Goal: Find specific page/section: Find specific page/section

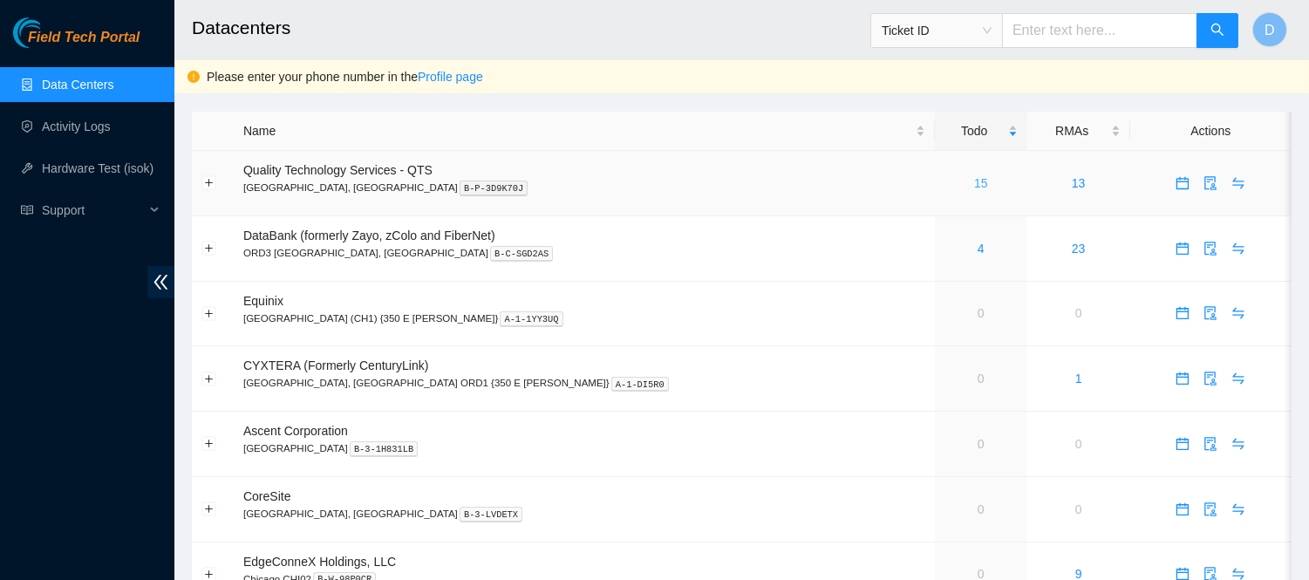
click at [974, 179] on link "15" at bounding box center [981, 183] width 14 height 14
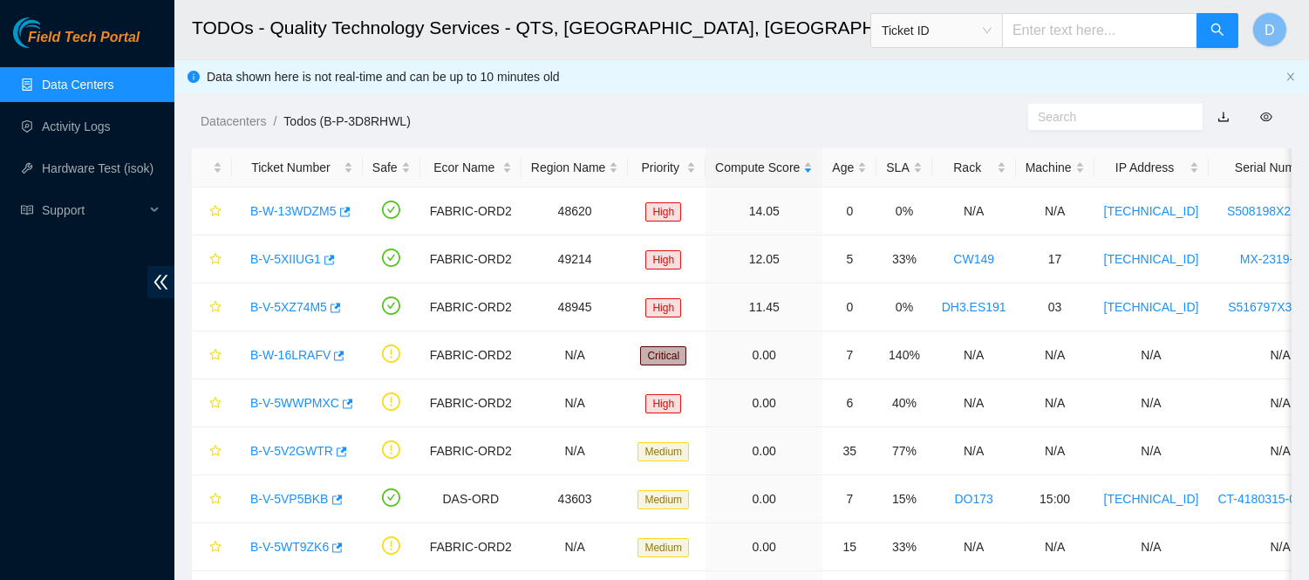
click at [785, 67] on div "Datacenters / Todos (B-P-3D8RHWL) /" at bounding box center [599, 82] width 851 height 98
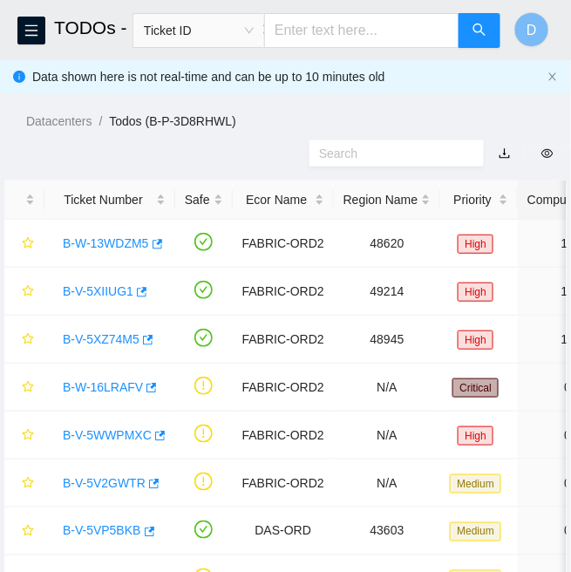
click at [524, 101] on div "Datacenters / Todos (B-P-3D8RHWL) /" at bounding box center [285, 82] width 571 height 98
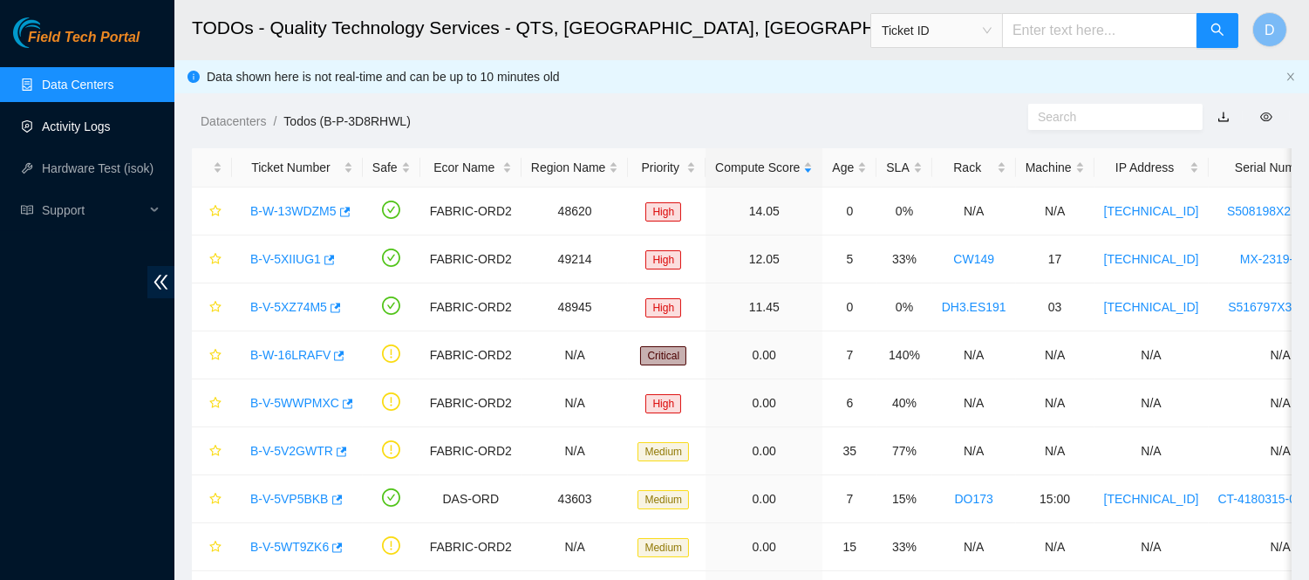
click at [77, 133] on link "Activity Logs" at bounding box center [76, 126] width 69 height 14
